Goal: Check status: Check status

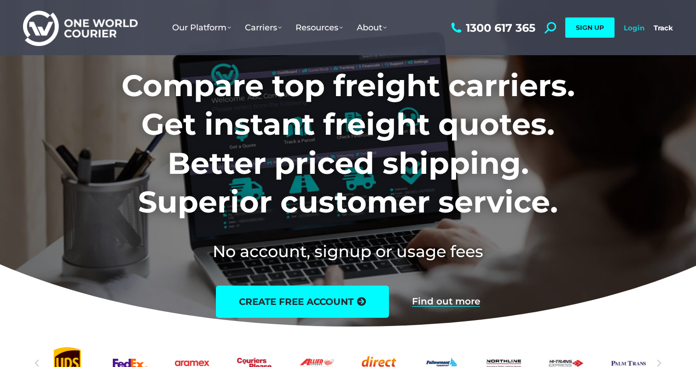
click at [623, 28] on link "Login" at bounding box center [633, 27] width 21 height 9
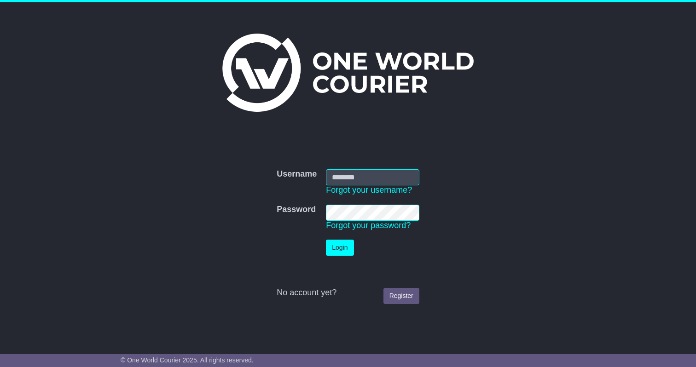
type input "**********"
click at [339, 251] on button "Login" at bounding box center [340, 248] width 28 height 16
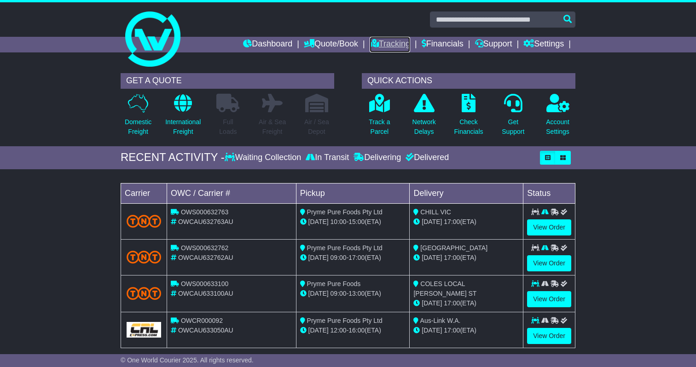
click at [375, 44] on link "Tracking" at bounding box center [389, 45] width 40 height 16
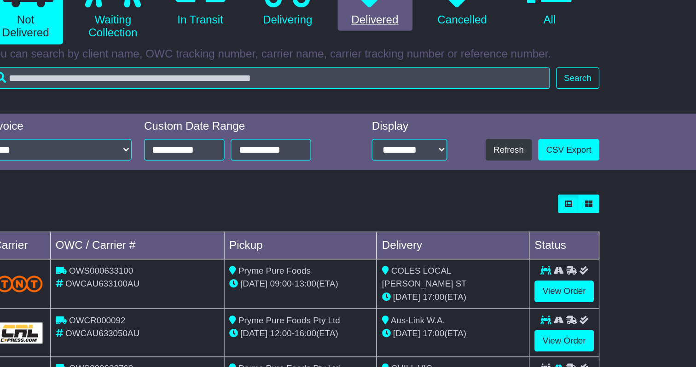
scroll to position [29, 0]
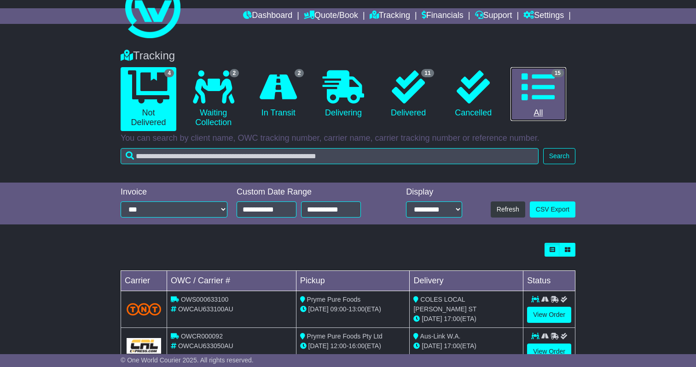
click at [540, 78] on icon at bounding box center [537, 86] width 33 height 33
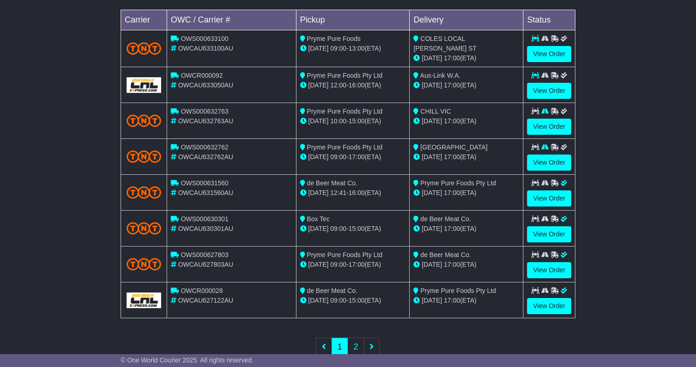
scroll to position [304, 0]
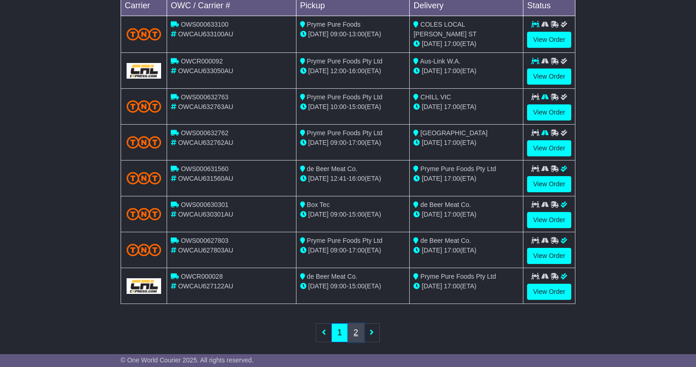
click at [349, 333] on link "2" at bounding box center [355, 332] width 17 height 19
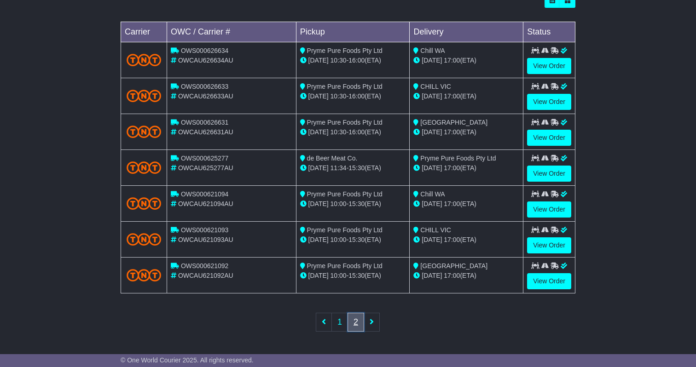
scroll to position [277, 0]
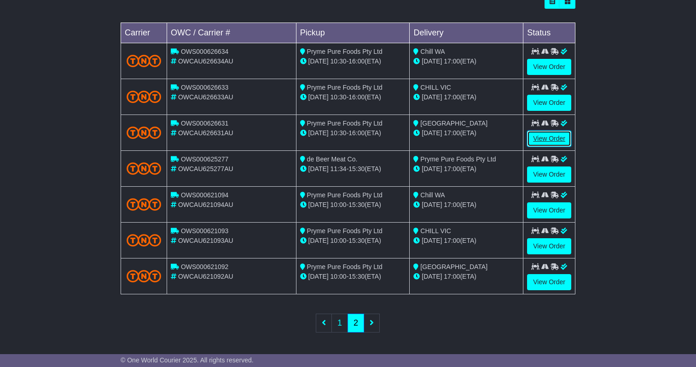
click at [548, 137] on link "View Order" at bounding box center [549, 139] width 44 height 16
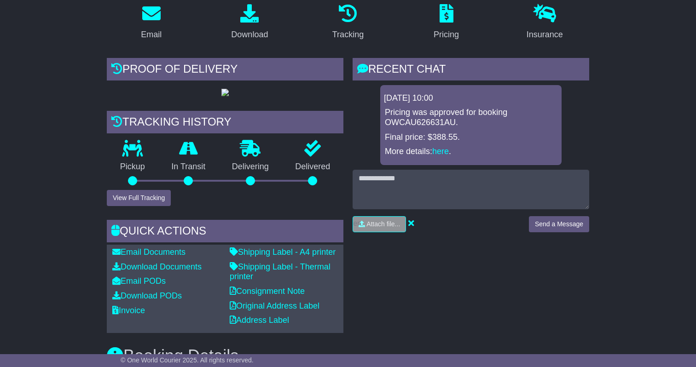
scroll to position [187, 0]
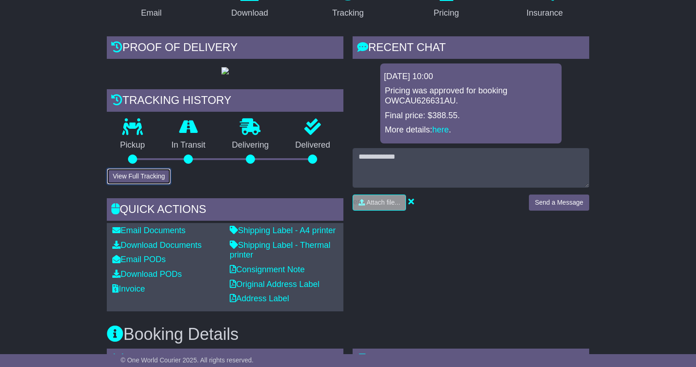
click at [142, 184] on button "View Full Tracking" at bounding box center [139, 176] width 64 height 16
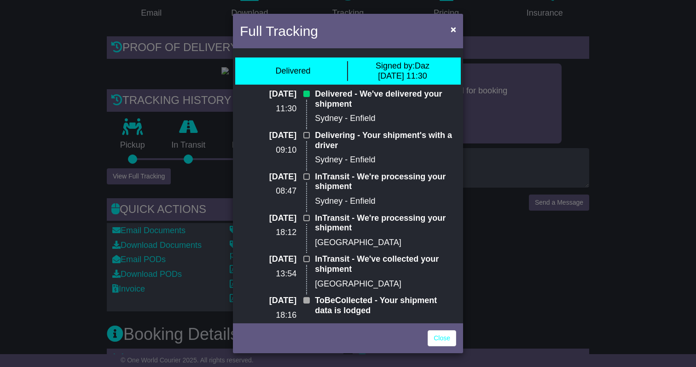
click at [695, 181] on div "Full Tracking × Delivered Signed by: Daz 29 Jul 2025 11:30 29 Jul 2025 11:30 De…" at bounding box center [348, 183] width 696 height 367
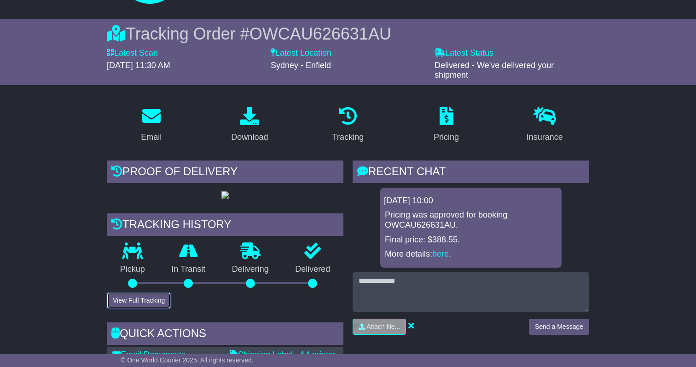
scroll to position [0, 0]
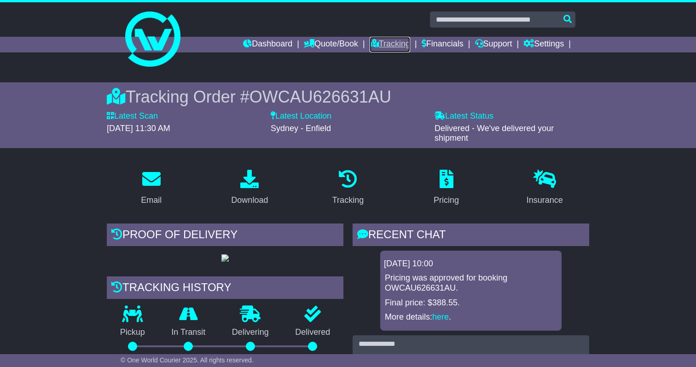
click at [384, 47] on link "Tracking" at bounding box center [389, 45] width 40 height 16
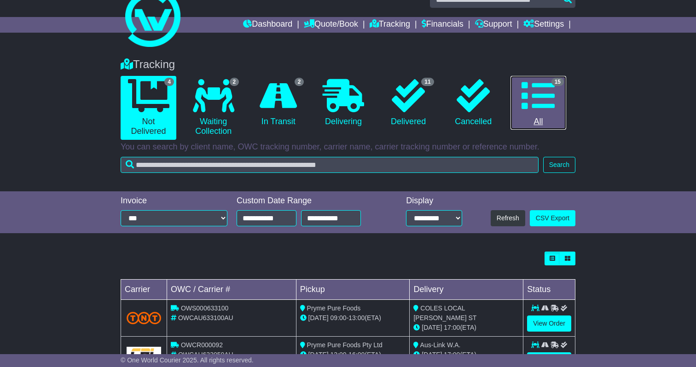
click at [540, 115] on link "15 All" at bounding box center [538, 103] width 56 height 54
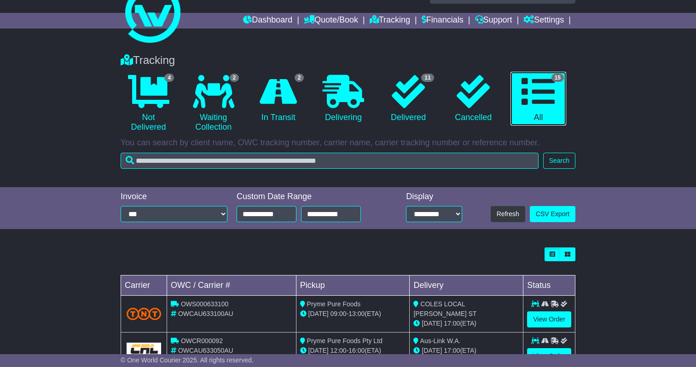
scroll to position [312, 0]
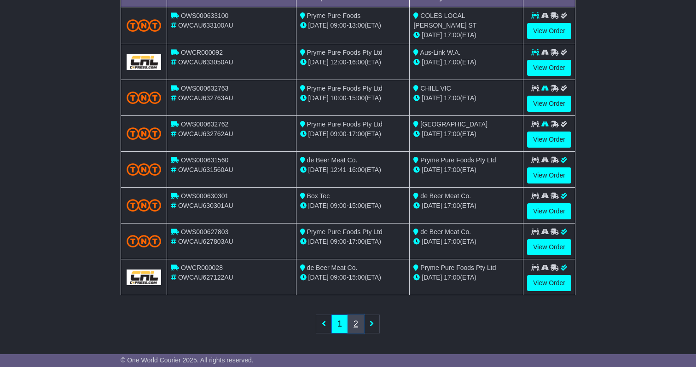
click at [353, 327] on link "2" at bounding box center [355, 324] width 17 height 19
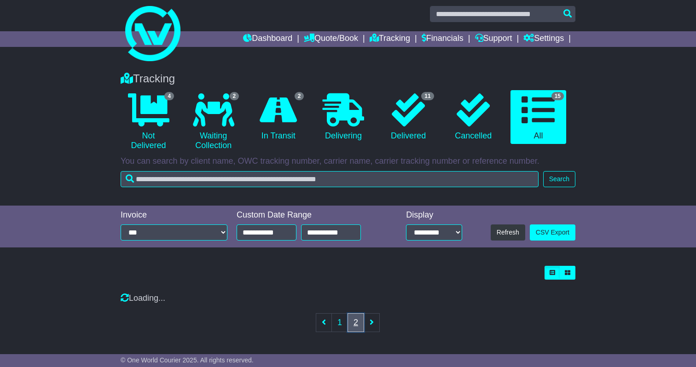
scroll to position [277, 0]
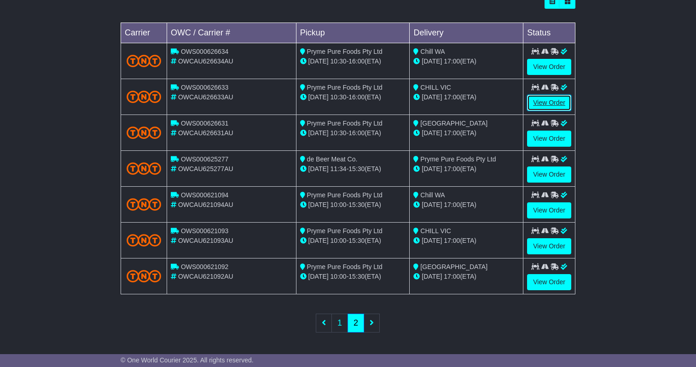
click at [551, 100] on link "View Order" at bounding box center [549, 103] width 44 height 16
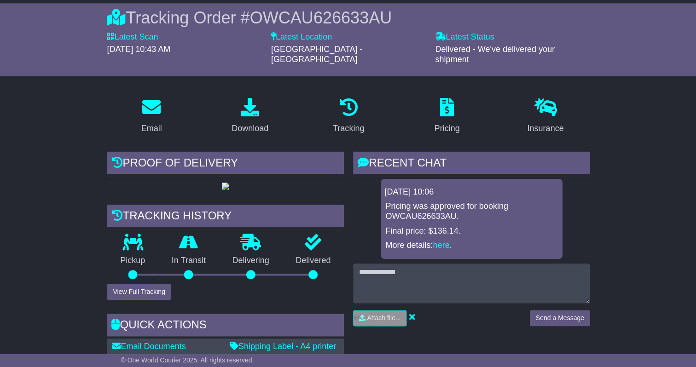
scroll to position [79, 0]
click at [133, 300] on button "View Full Tracking" at bounding box center [139, 291] width 64 height 16
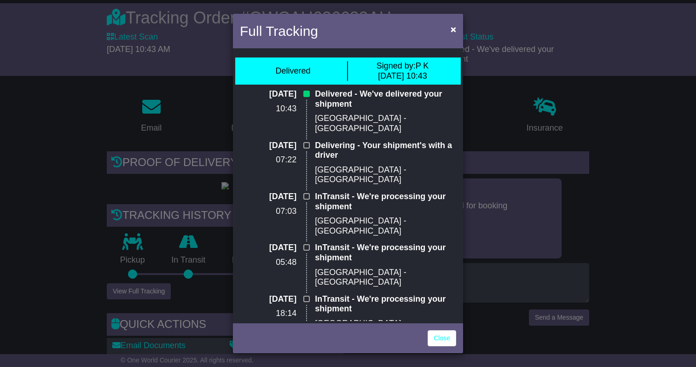
click at [649, 138] on div "Full Tracking × Delivered Signed by: P K [DATE] 10:43 [DATE] 10:43 Delivered - …" at bounding box center [348, 183] width 696 height 367
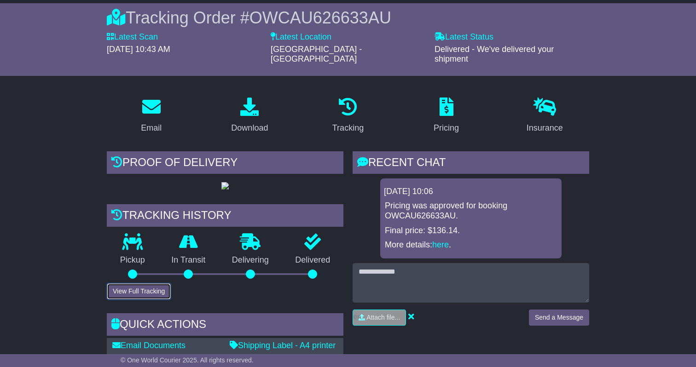
scroll to position [0, 0]
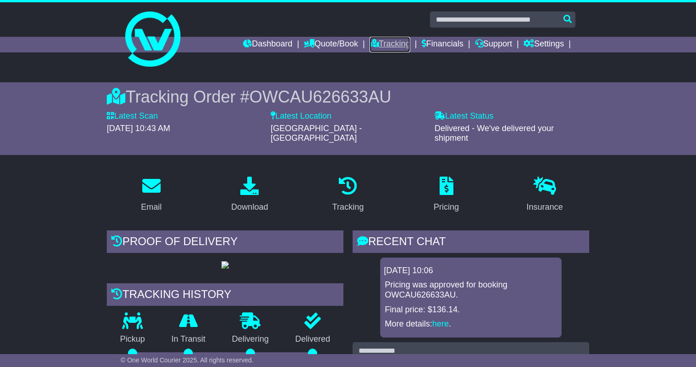
click at [378, 45] on link "Tracking" at bounding box center [389, 45] width 40 height 16
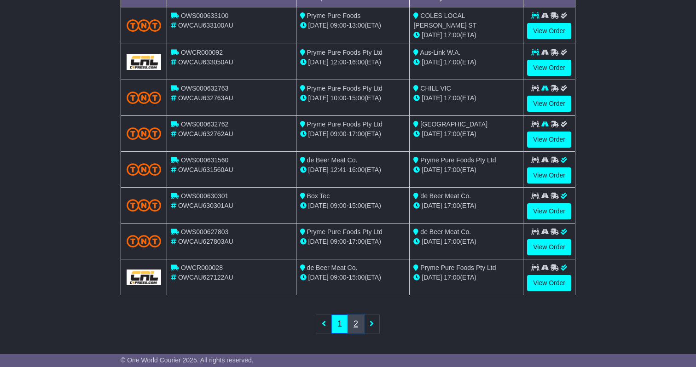
click at [353, 323] on link "2" at bounding box center [355, 324] width 17 height 19
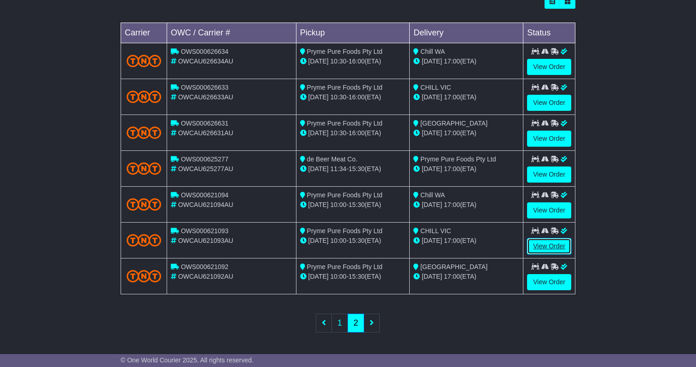
click at [554, 244] on link "View Order" at bounding box center [549, 246] width 44 height 16
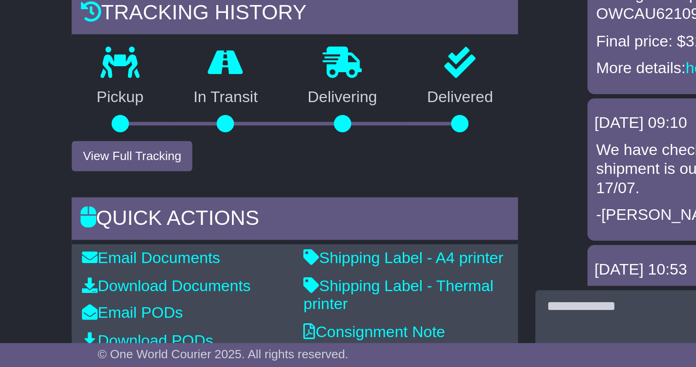
scroll to position [115, 0]
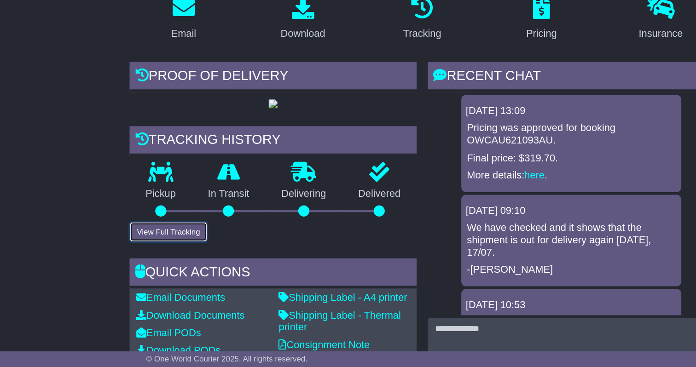
click at [143, 264] on button "View Full Tracking" at bounding box center [139, 256] width 64 height 16
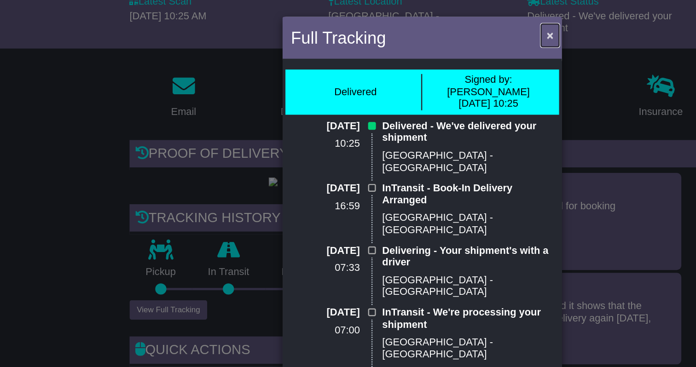
click at [456, 31] on button "×" at bounding box center [453, 29] width 15 height 19
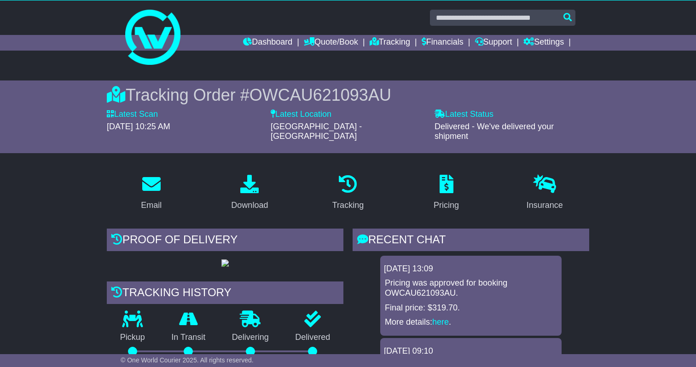
scroll to position [0, 0]
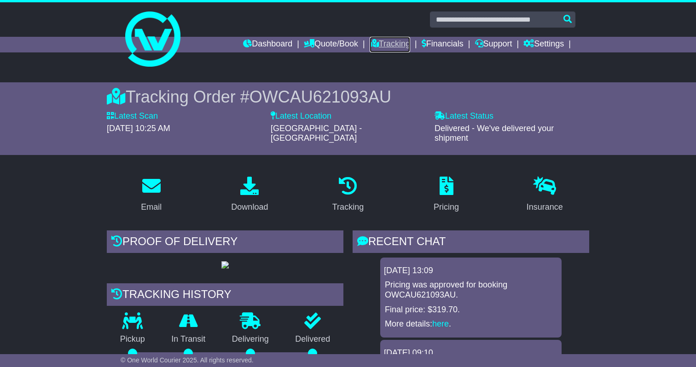
click at [393, 45] on link "Tracking" at bounding box center [389, 45] width 40 height 16
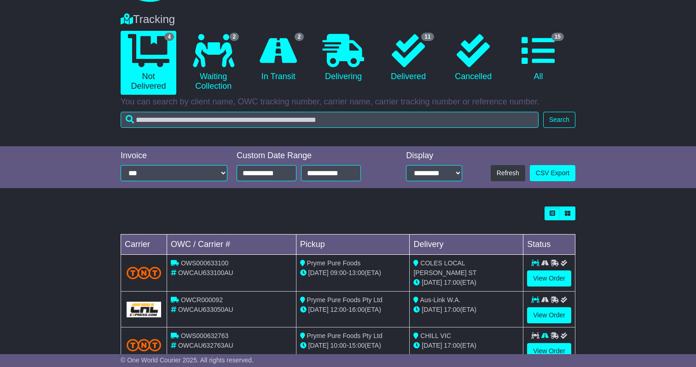
scroll to position [129, 0]
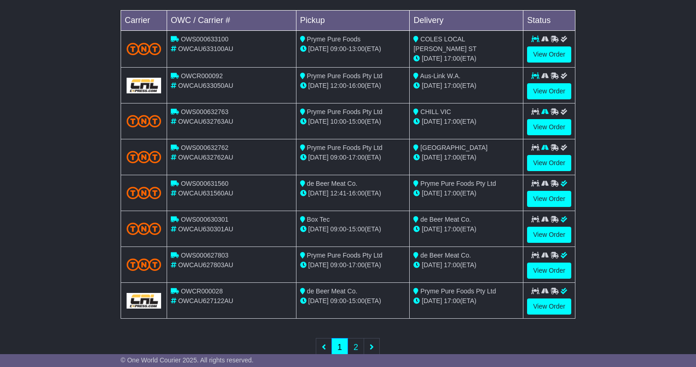
scroll to position [312, 0]
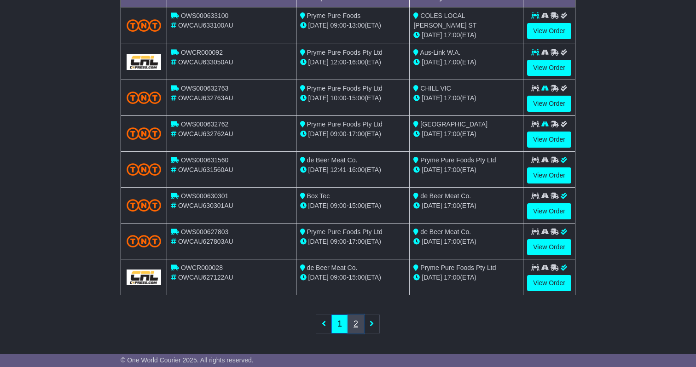
click at [354, 329] on link "2" at bounding box center [355, 324] width 17 height 19
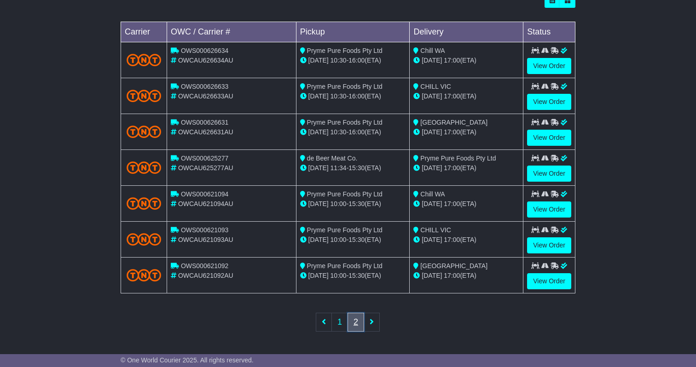
scroll to position [277, 0]
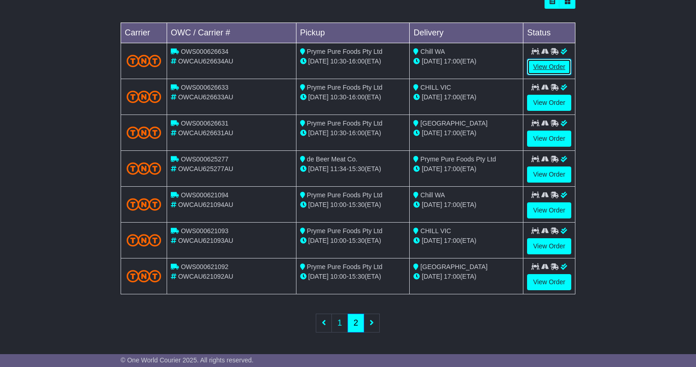
click at [542, 62] on link "View Order" at bounding box center [549, 67] width 44 height 16
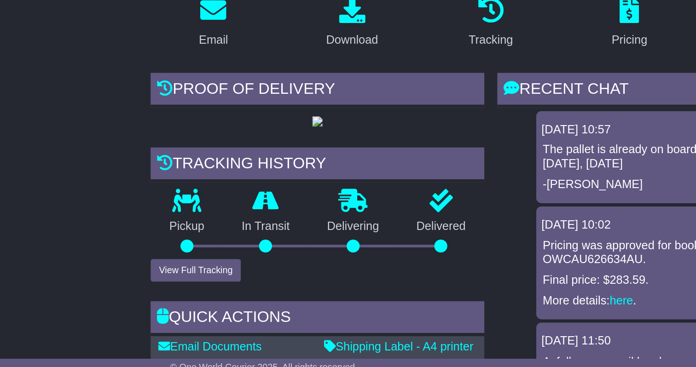
scroll to position [72, 0]
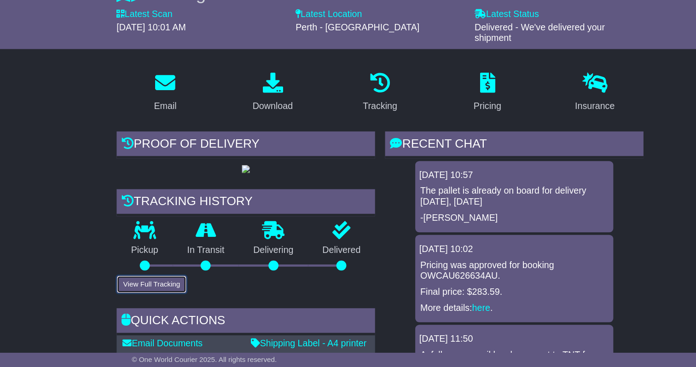
click at [156, 300] on button "View Full Tracking" at bounding box center [139, 291] width 64 height 16
